Goal: Task Accomplishment & Management: Manage account settings

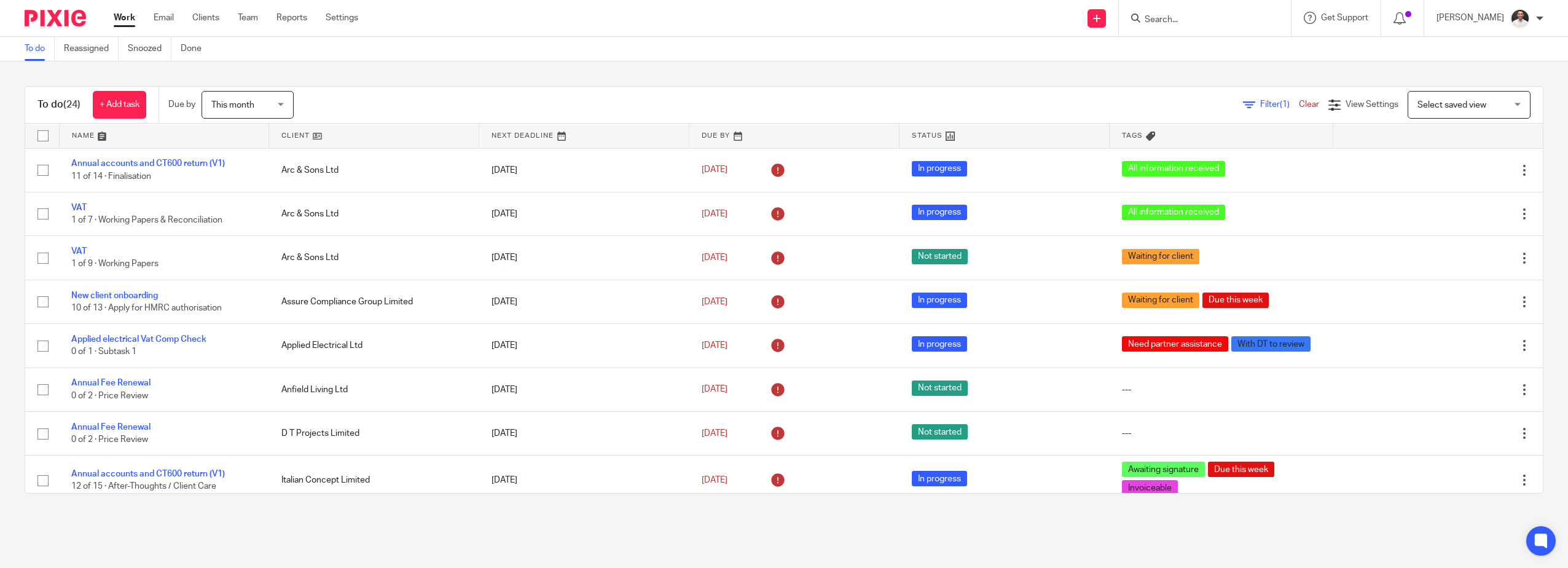
click at [1178, 13] on form at bounding box center [1209, 18] width 131 height 15
click at [1177, 22] on input "Search" at bounding box center [1199, 20] width 110 height 11
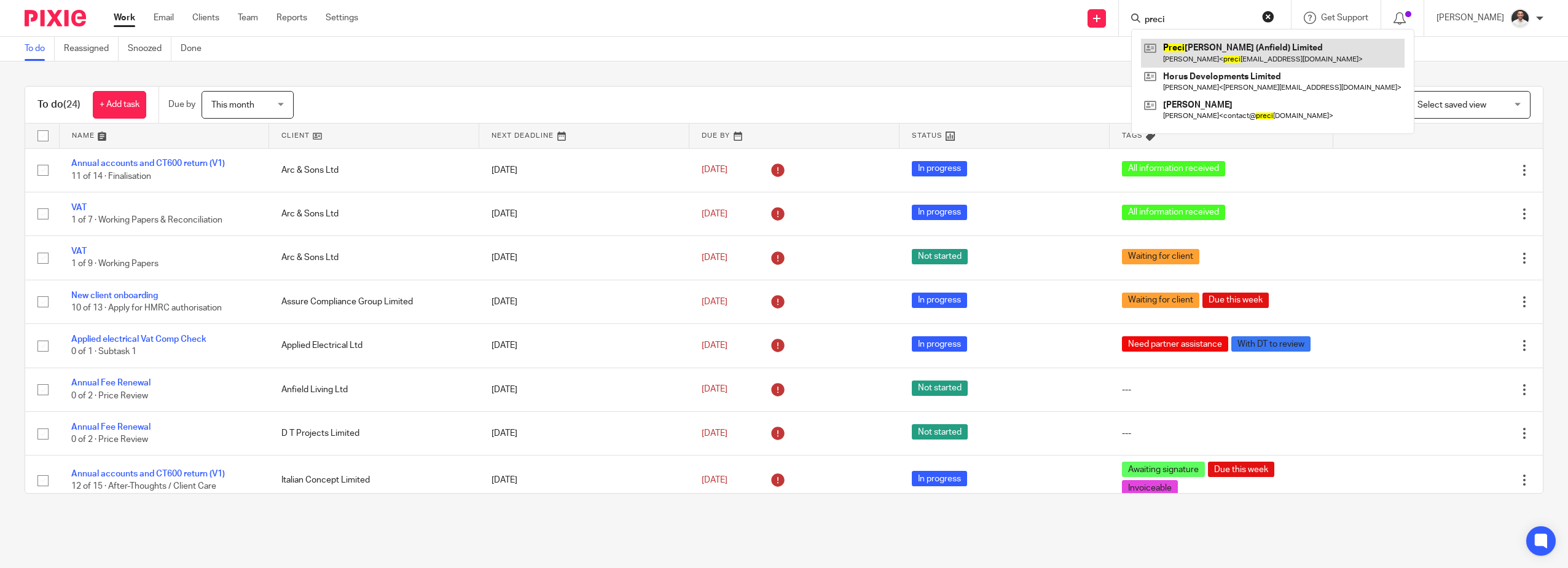
type input "preci"
click at [1228, 54] on link at bounding box center [1273, 53] width 264 height 28
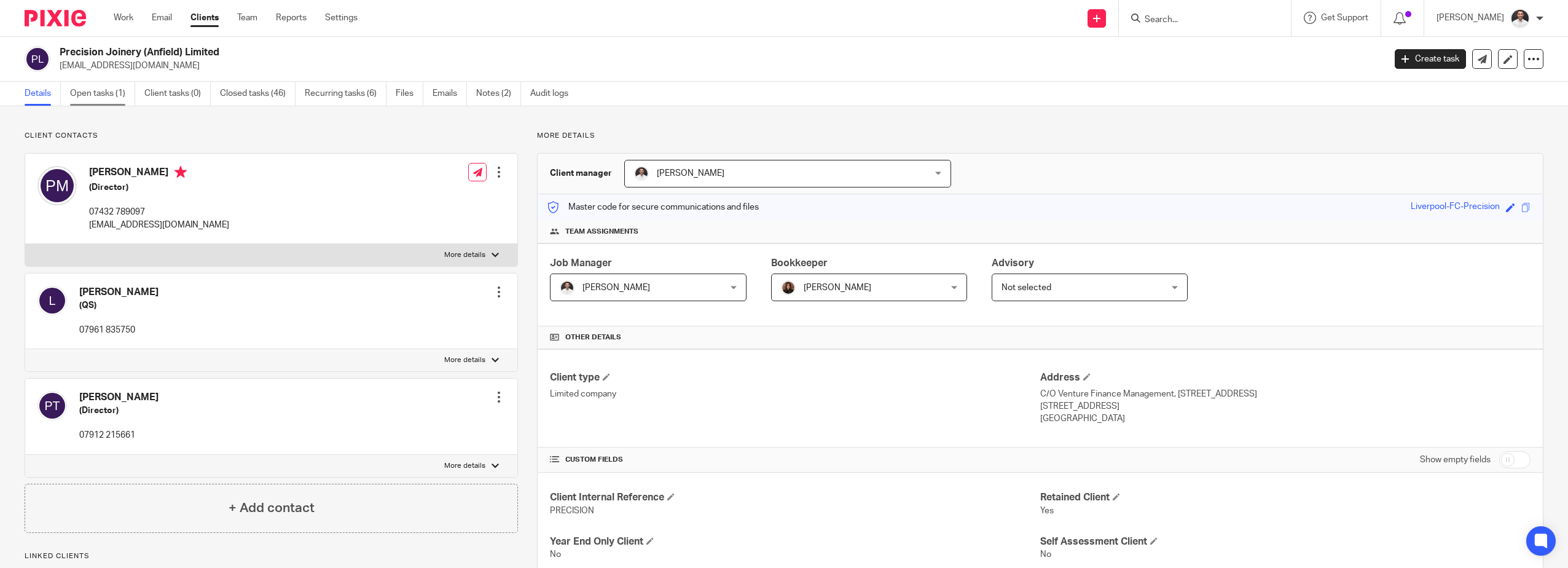
click at [92, 89] on link "Open tasks (1)" at bounding box center [103, 94] width 65 height 24
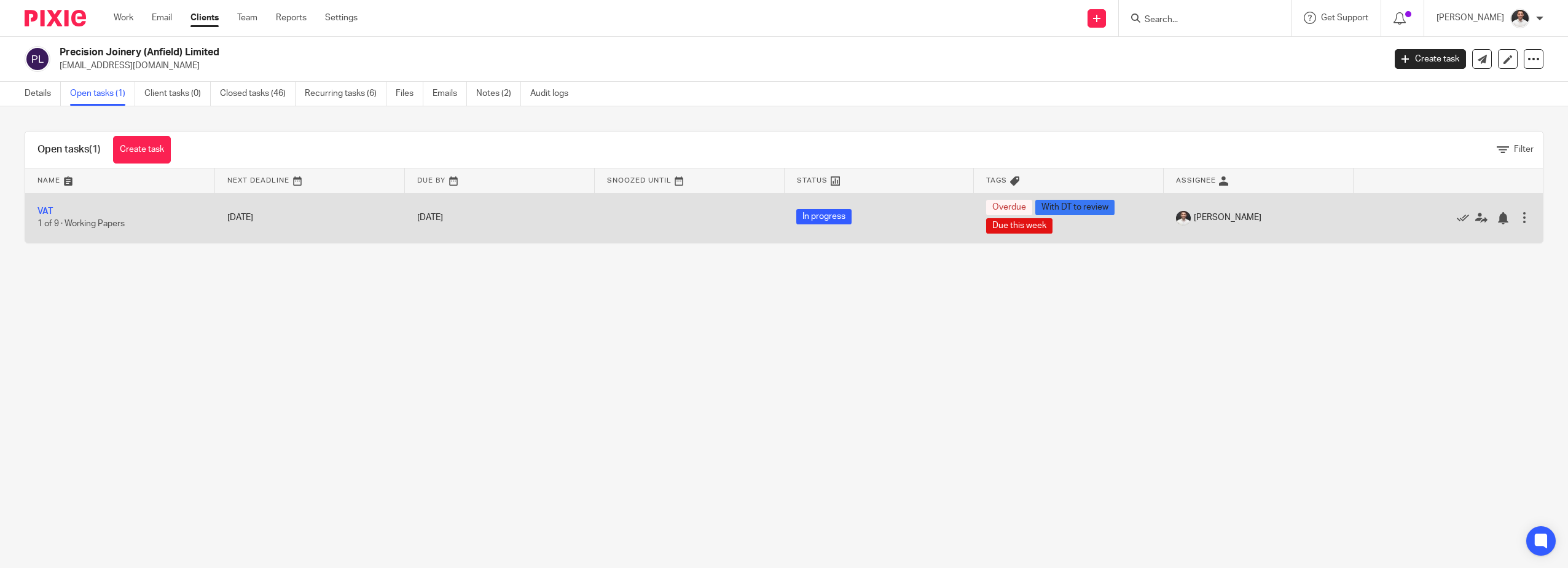
click at [53, 208] on td "VAT 1 of 9 · Working Papers" at bounding box center [120, 218] width 190 height 50
drag, startPoint x: 48, startPoint y: 212, endPoint x: 55, endPoint y: 215, distance: 7.6
click at [49, 212] on link "VAT" at bounding box center [45, 212] width 15 height 9
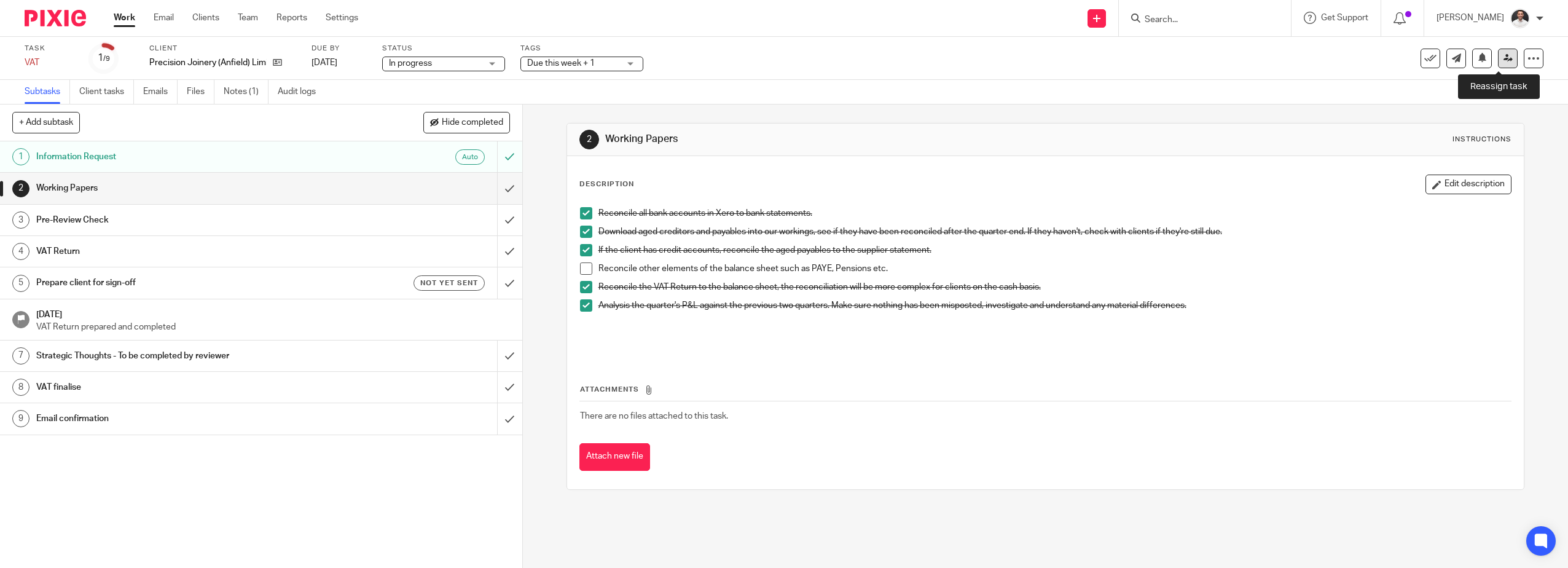
click at [1504, 57] on icon at bounding box center [1508, 58] width 9 height 9
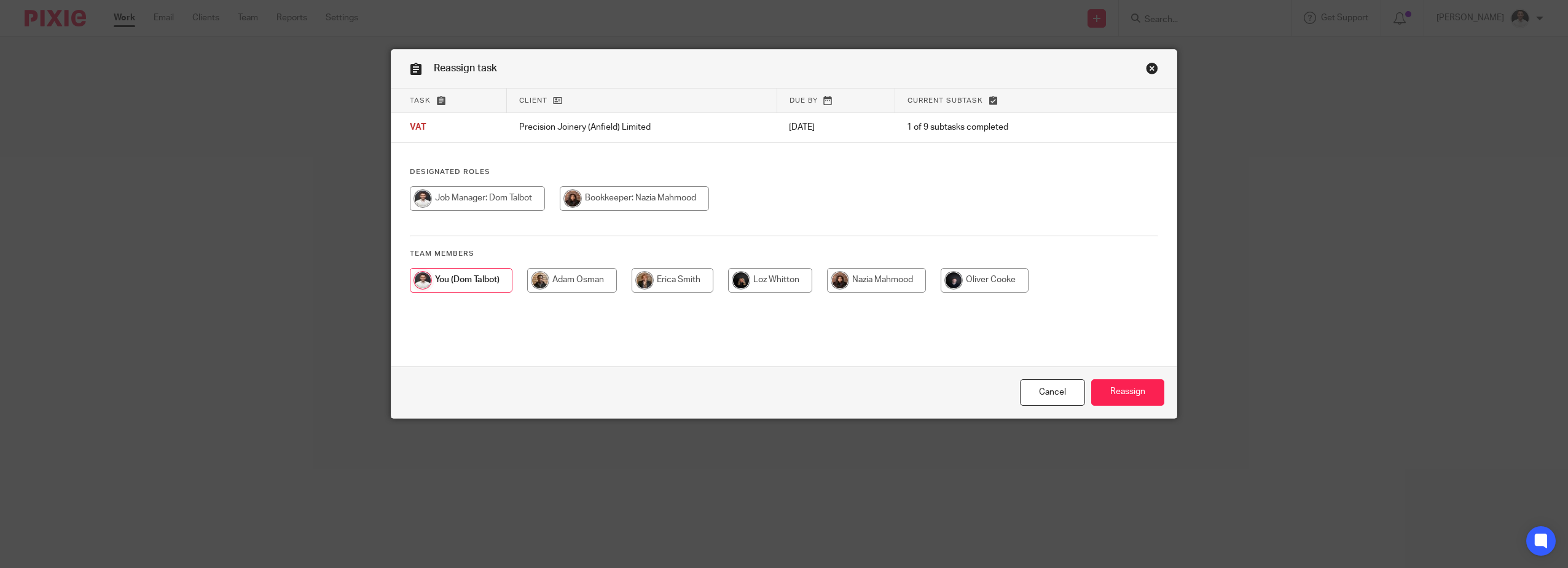
click at [658, 273] on input "radio" at bounding box center [673, 281] width 82 height 25
radio input "true"
click at [1119, 392] on input "Reassign" at bounding box center [1128, 392] width 73 height 27
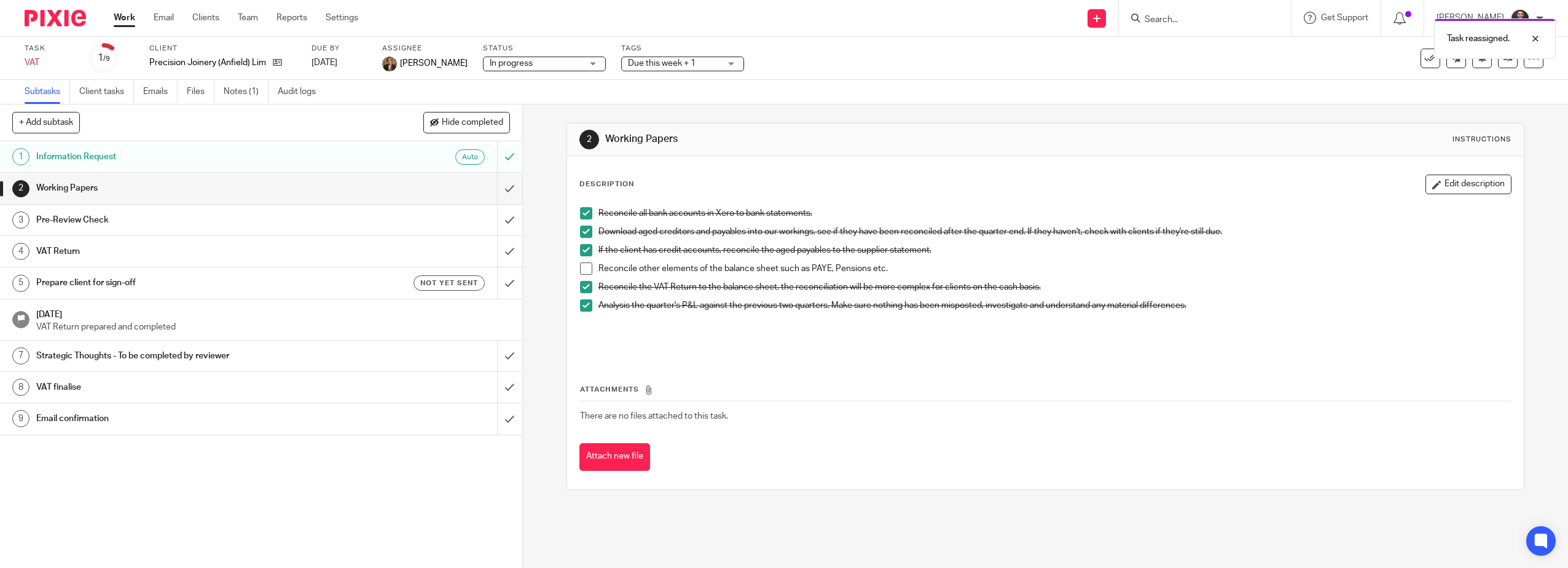
click at [583, 265] on span at bounding box center [586, 269] width 12 height 12
click at [494, 187] on input "submit" at bounding box center [261, 188] width 522 height 31
